Goal: Navigation & Orientation: Find specific page/section

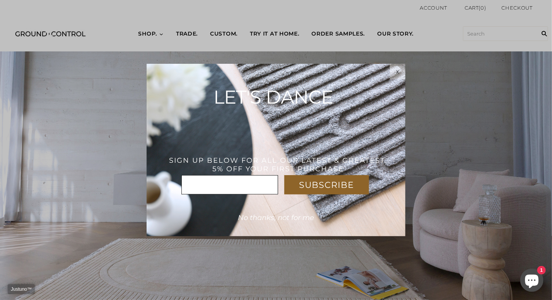
click at [481, 0] on html "Justuno™ ✕ SUBSCRIBE * x LET'S DANCE THANK YOU! USE CODE : WELCOME5%OFF SIGN UP…" at bounding box center [276, 0] width 552 height 0
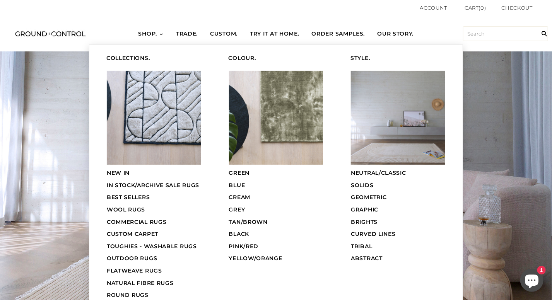
click at [244, 169] on span "GREEN" at bounding box center [239, 172] width 21 height 7
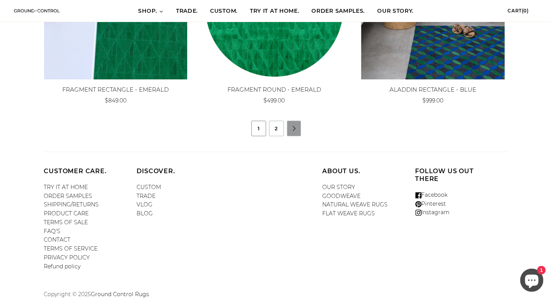
scroll to position [779, 0]
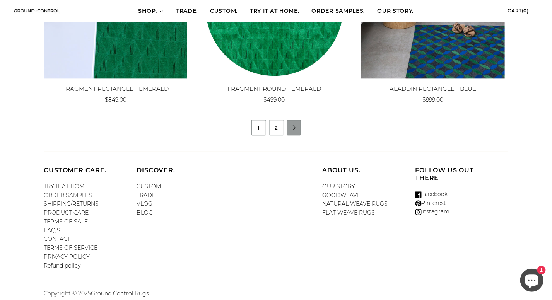
click at [299, 126] on link "" at bounding box center [294, 127] width 14 height 5
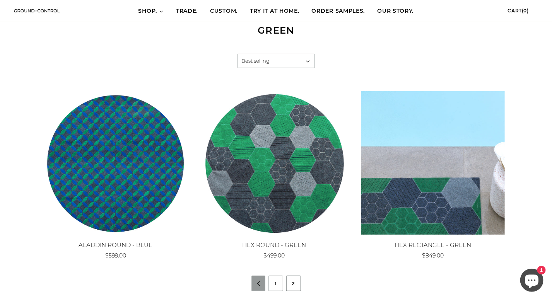
scroll to position [155, 0]
